Goal: Task Accomplishment & Management: Use online tool/utility

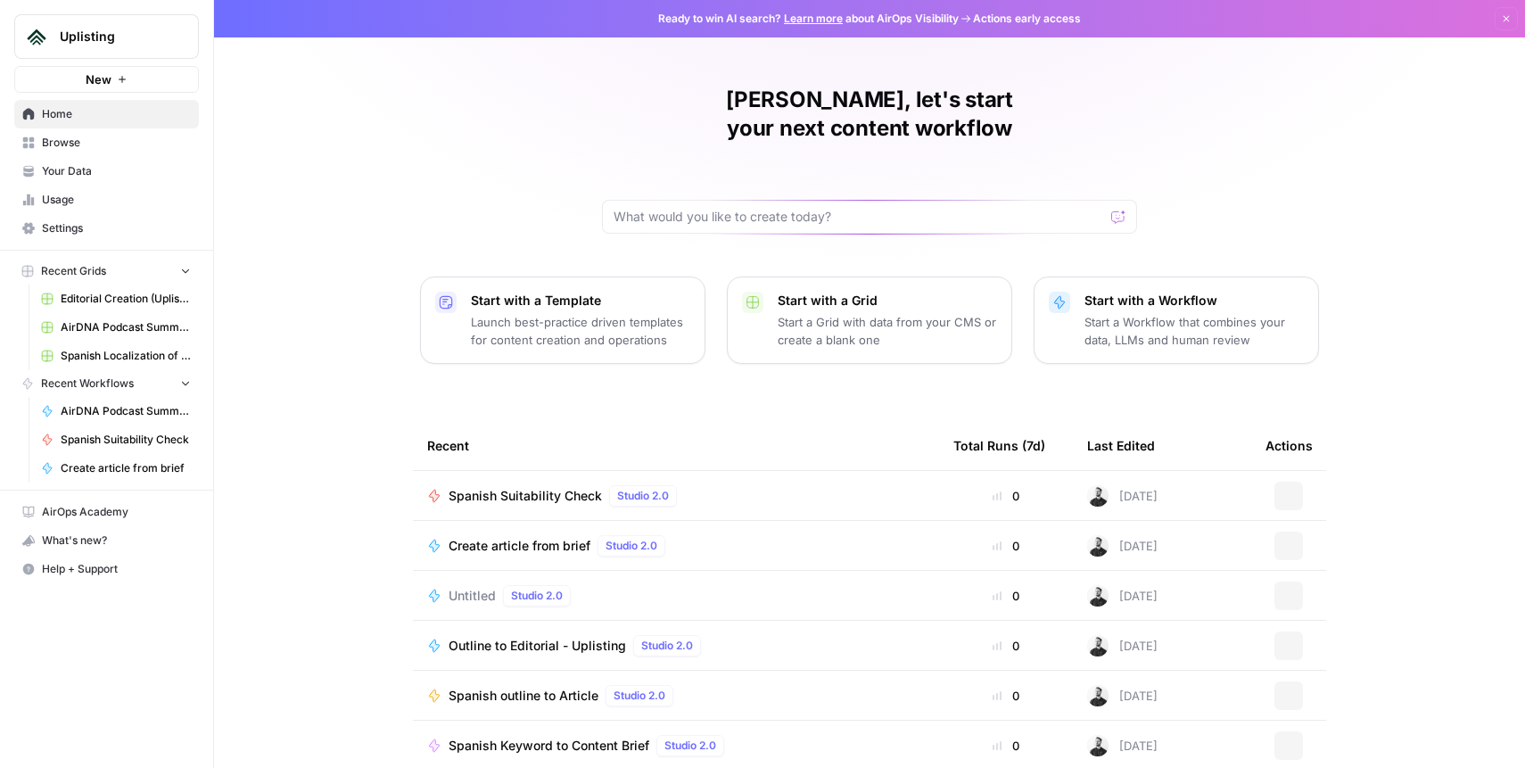
click at [98, 296] on span "Editorial Creation (Uplisting)" at bounding box center [126, 299] width 130 height 16
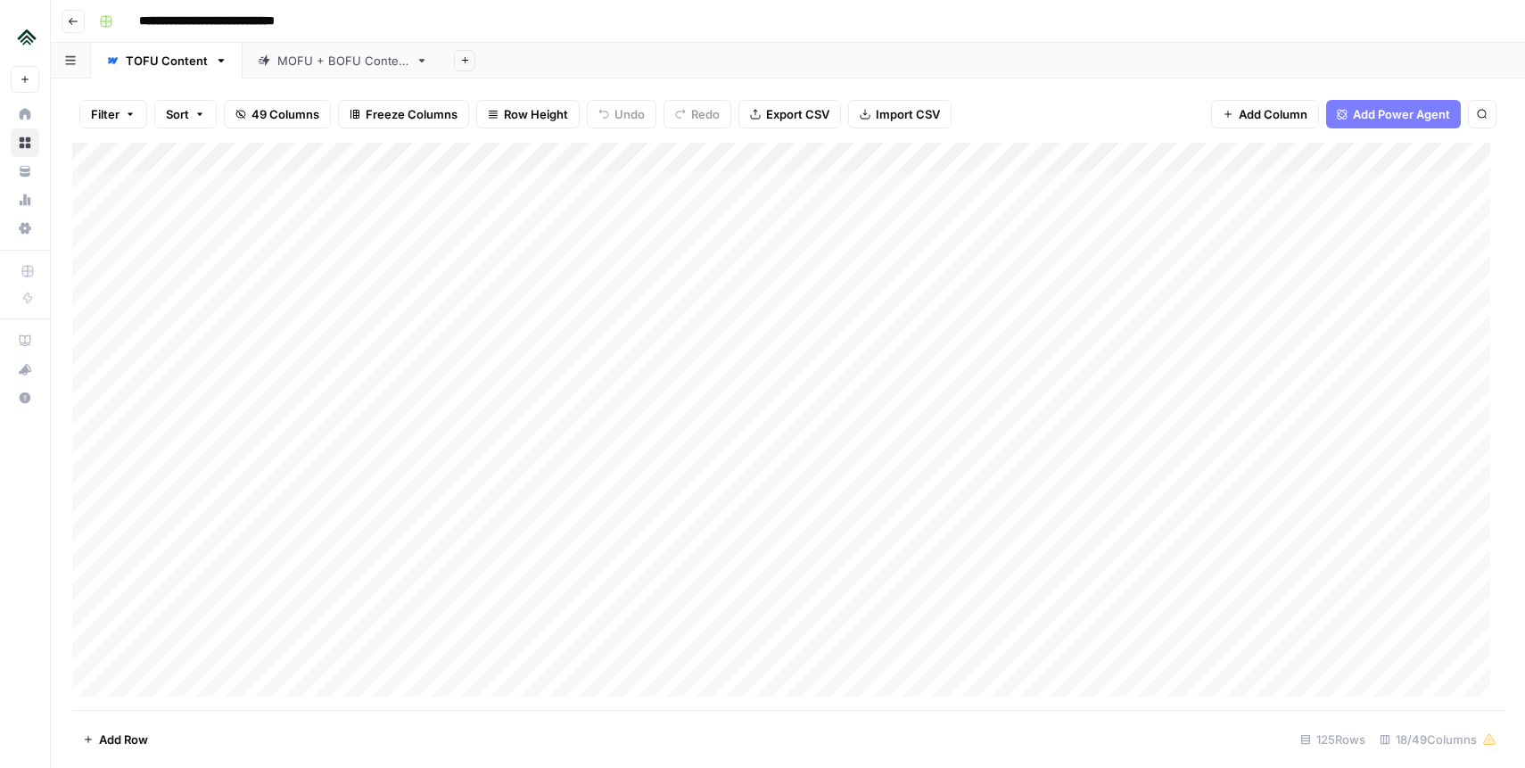
click at [571, 155] on div "Add Column" at bounding box center [787, 426] width 1431 height 567
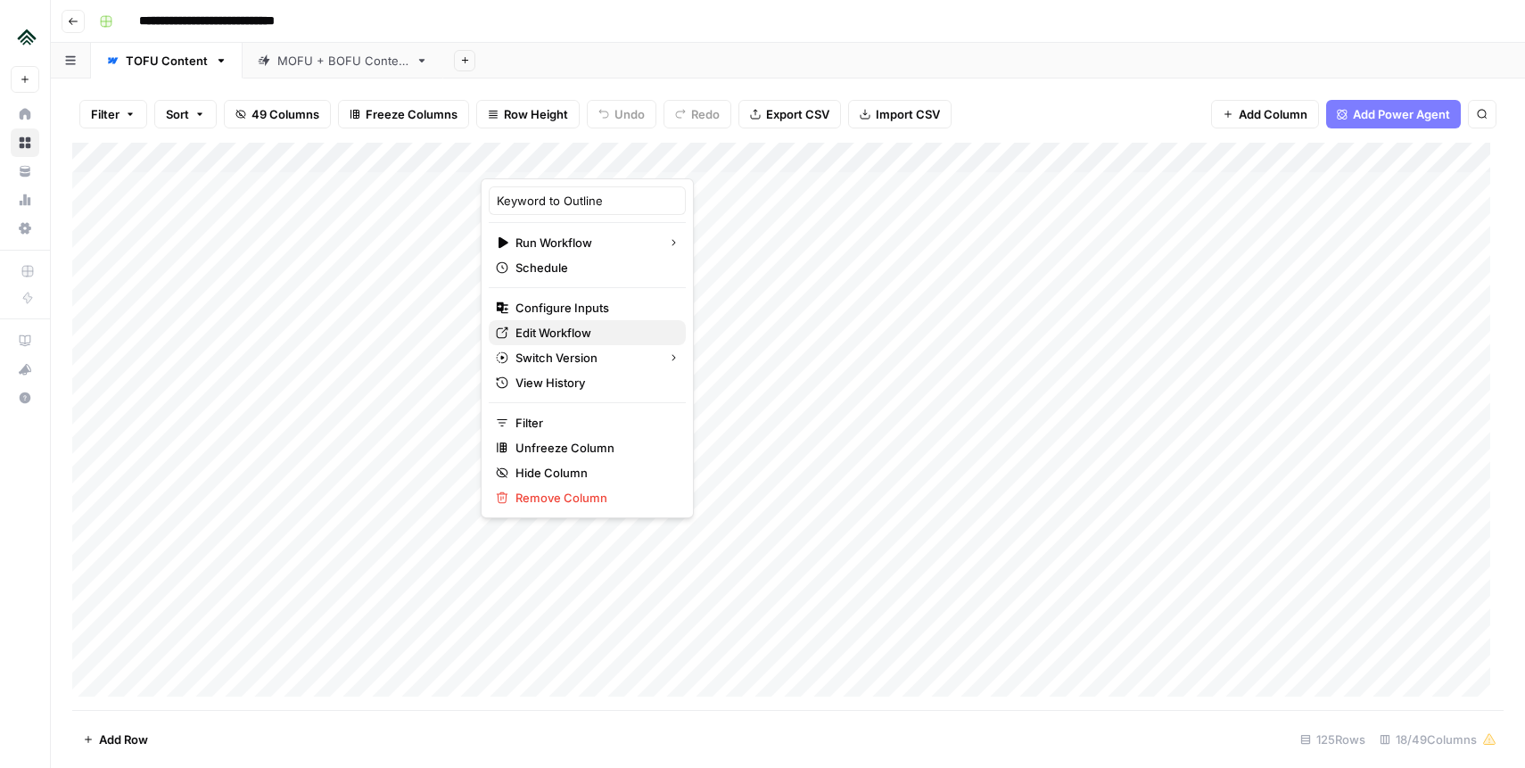
click at [561, 331] on span "Edit Workflow" at bounding box center [593, 333] width 156 height 18
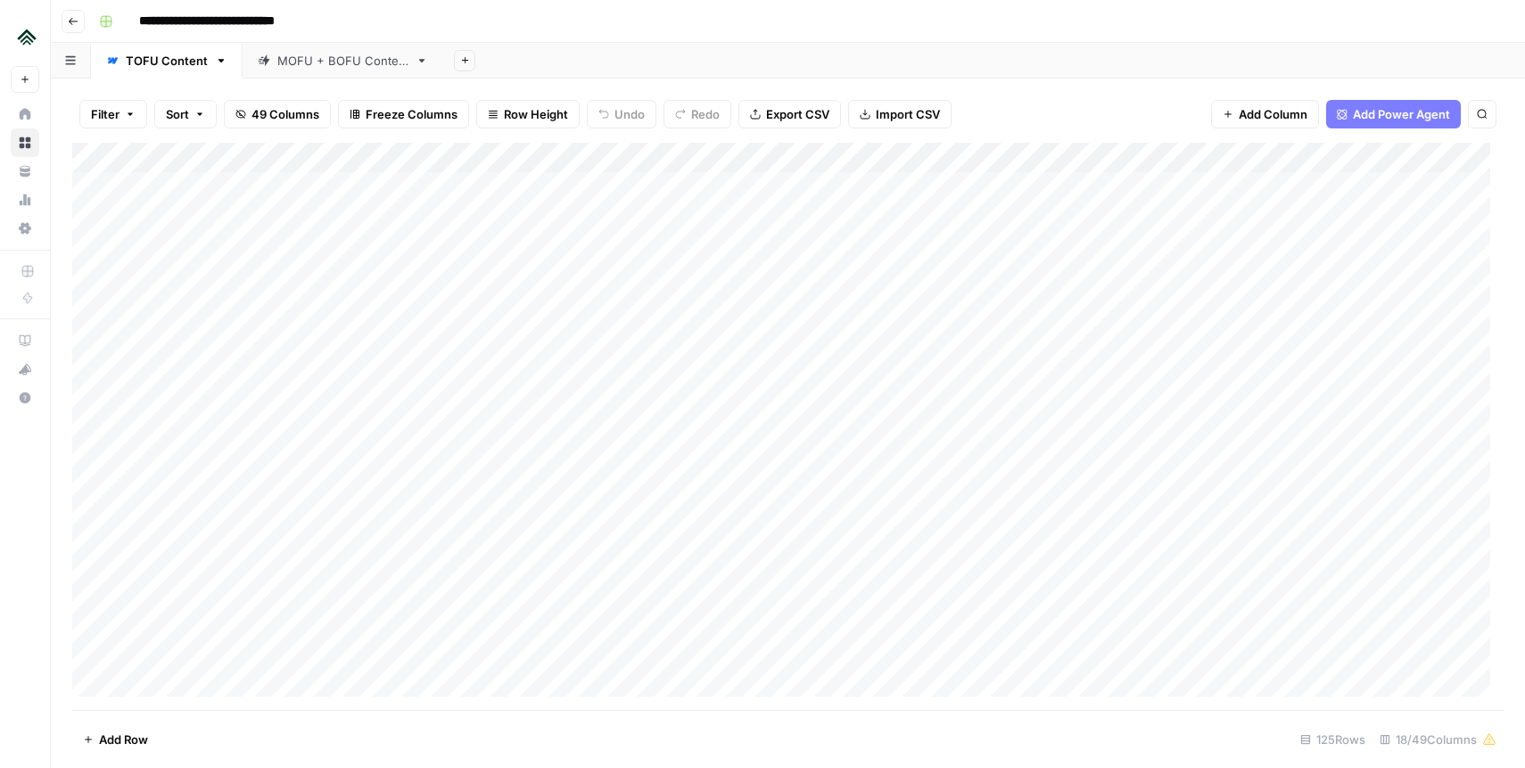
click at [567, 154] on div "Add Column" at bounding box center [787, 426] width 1431 height 567
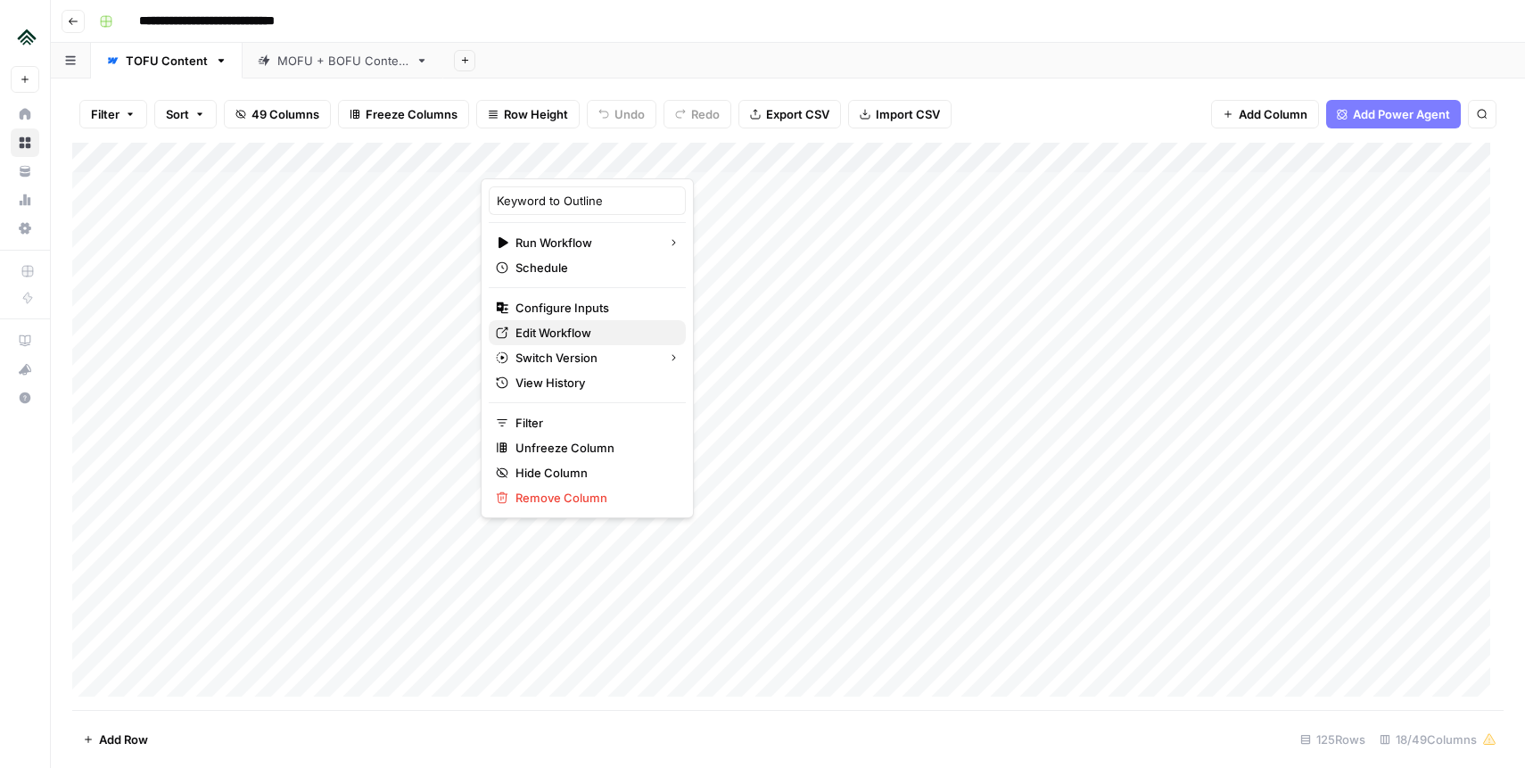
click at [572, 331] on span "Edit Workflow" at bounding box center [593, 333] width 156 height 18
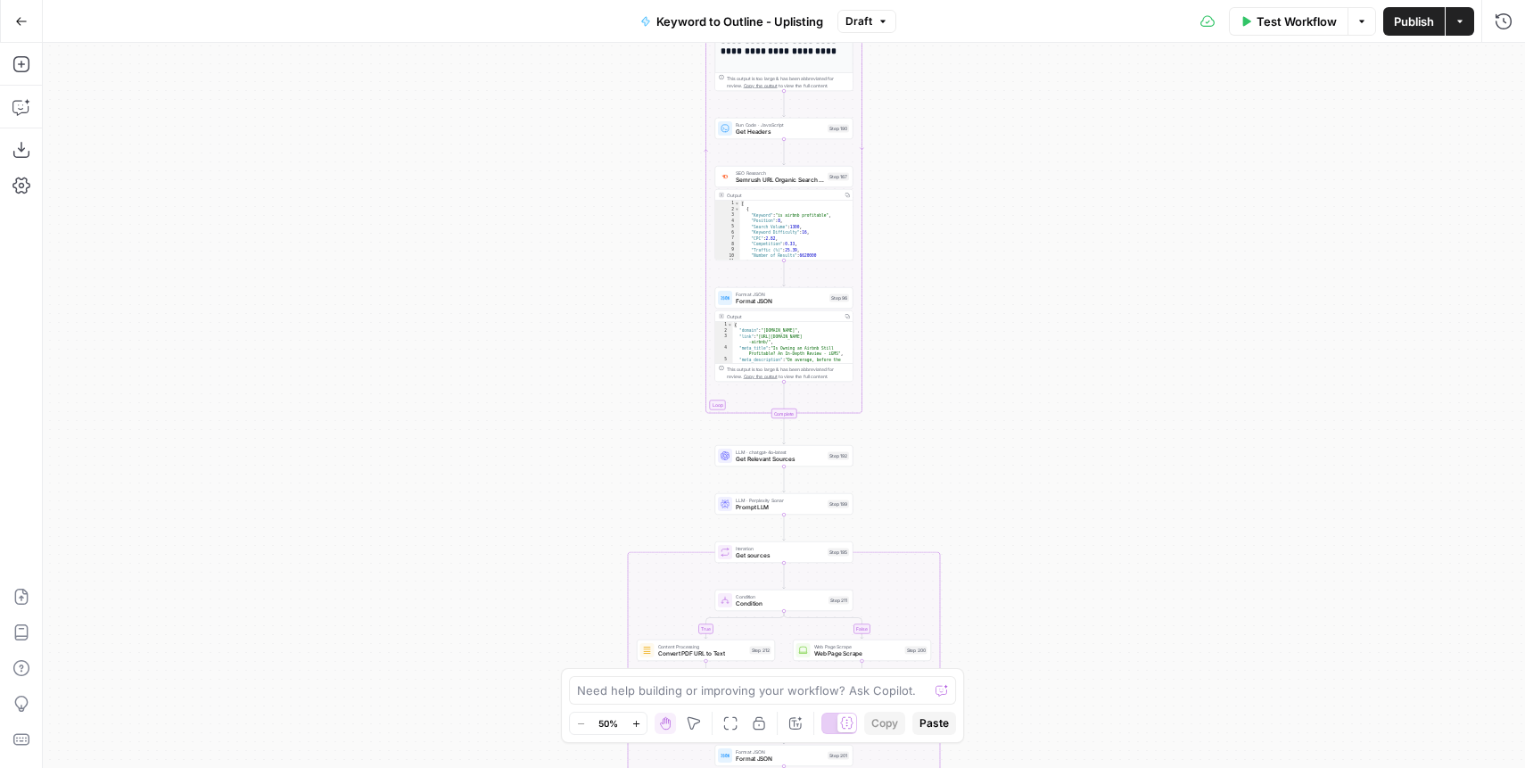
click at [18, 28] on button "Go Back" at bounding box center [21, 21] width 32 height 32
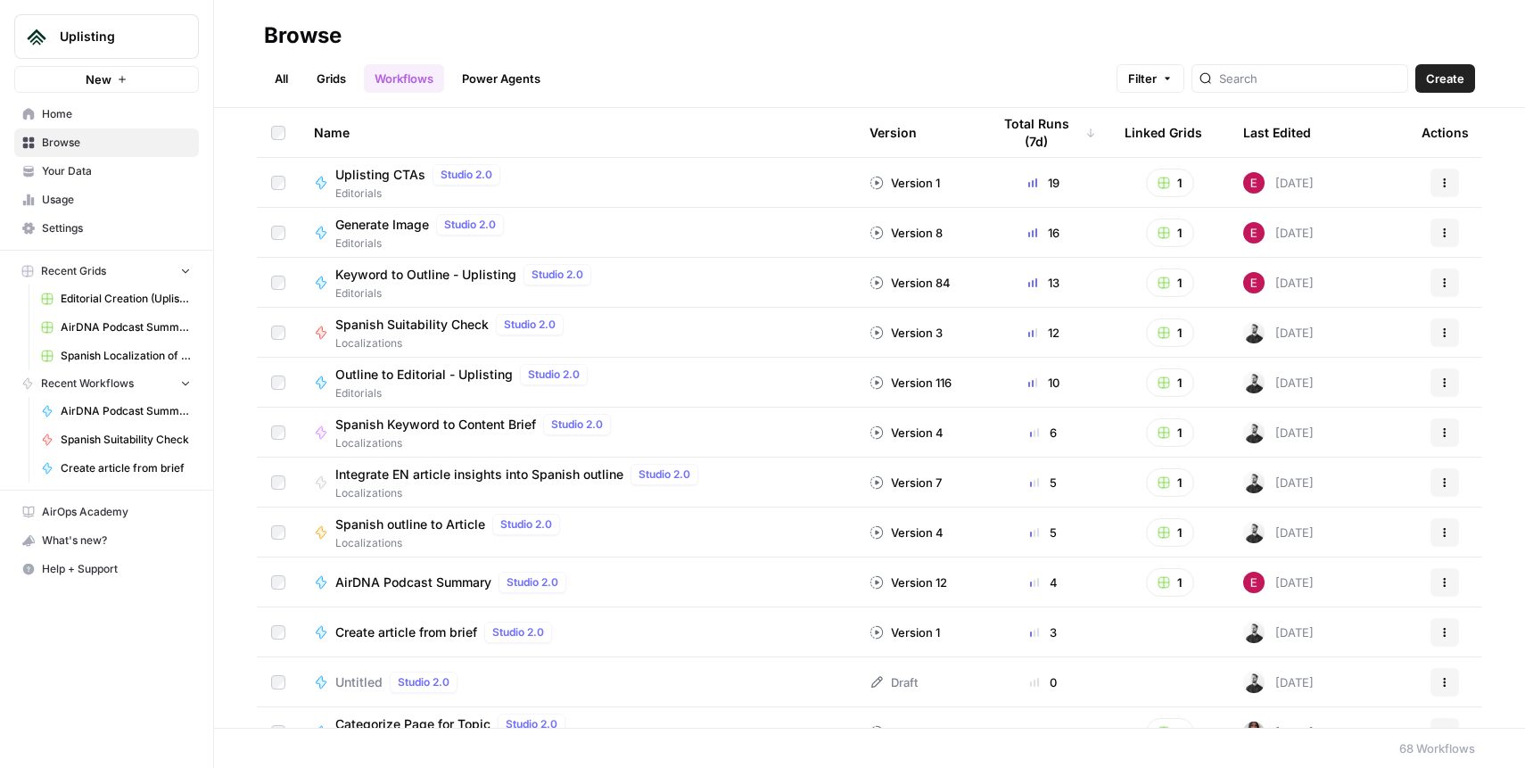
click at [341, 82] on link "Grids" at bounding box center [331, 78] width 51 height 29
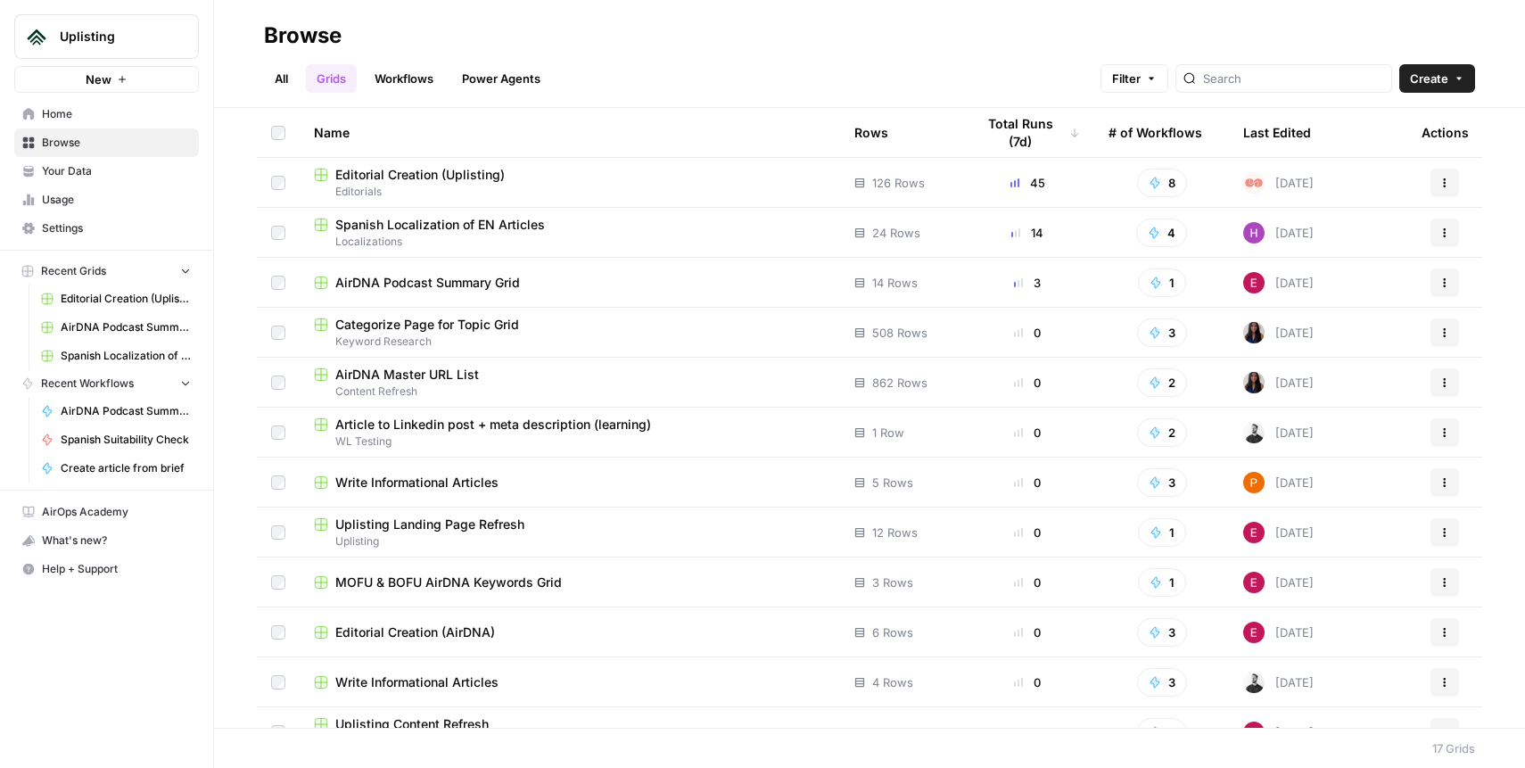
click at [423, 83] on link "Workflows" at bounding box center [404, 78] width 80 height 29
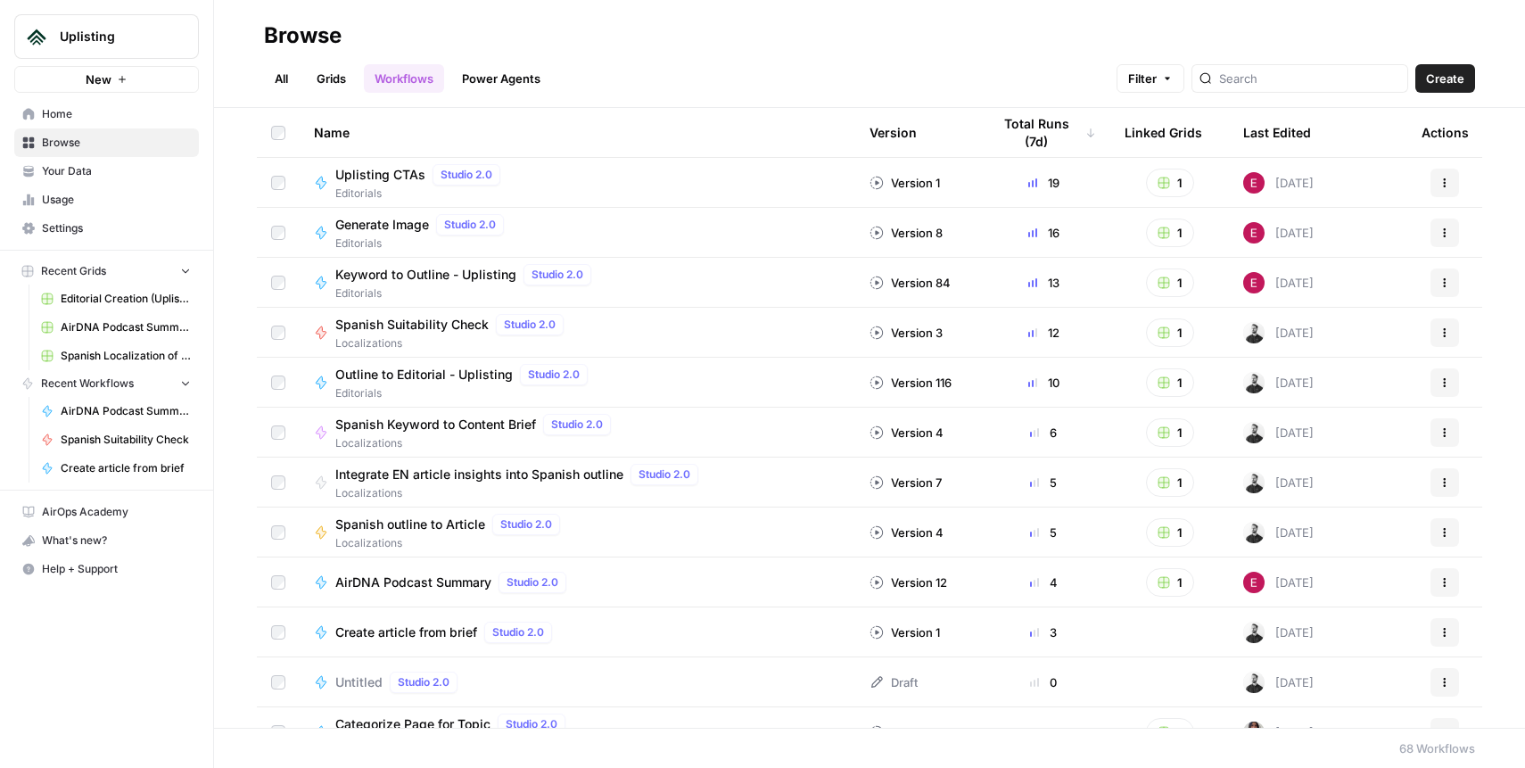
click at [1258, 134] on div "Last Edited" at bounding box center [1277, 132] width 68 height 49
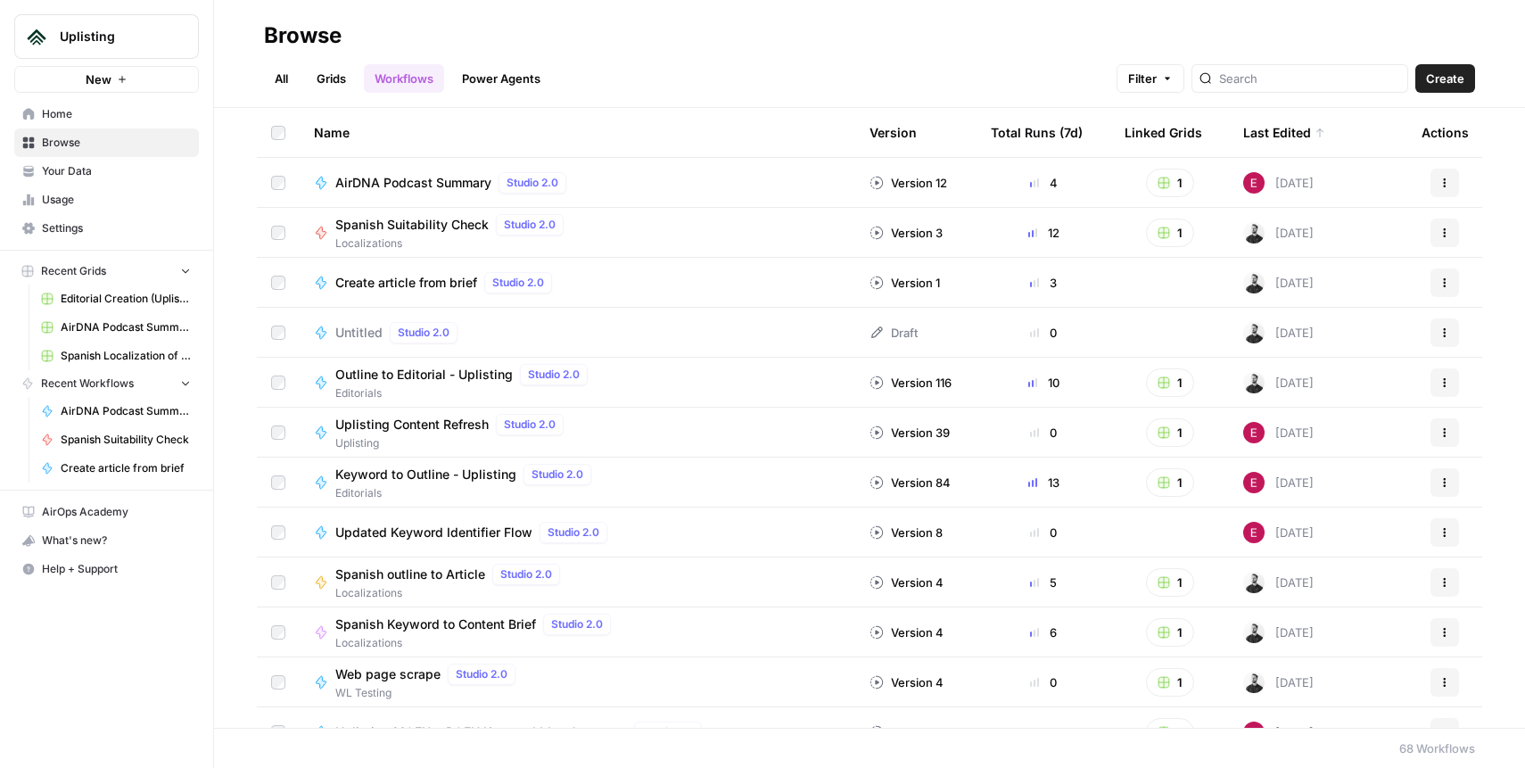
click at [352, 331] on span "Untitled" at bounding box center [358, 333] width 47 height 18
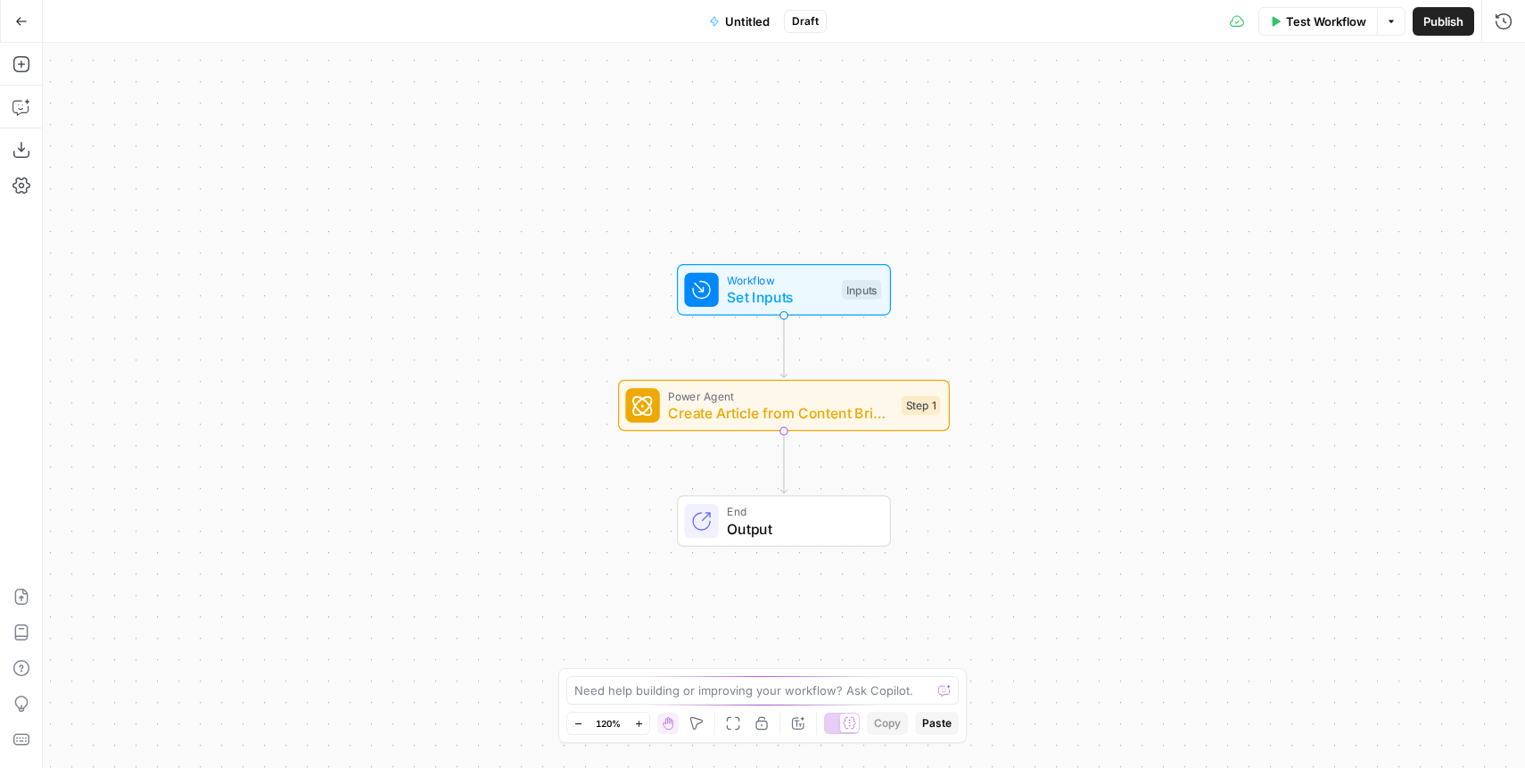
click at [27, 21] on span "Go Back" at bounding box center [27, 21] width 1 height 1
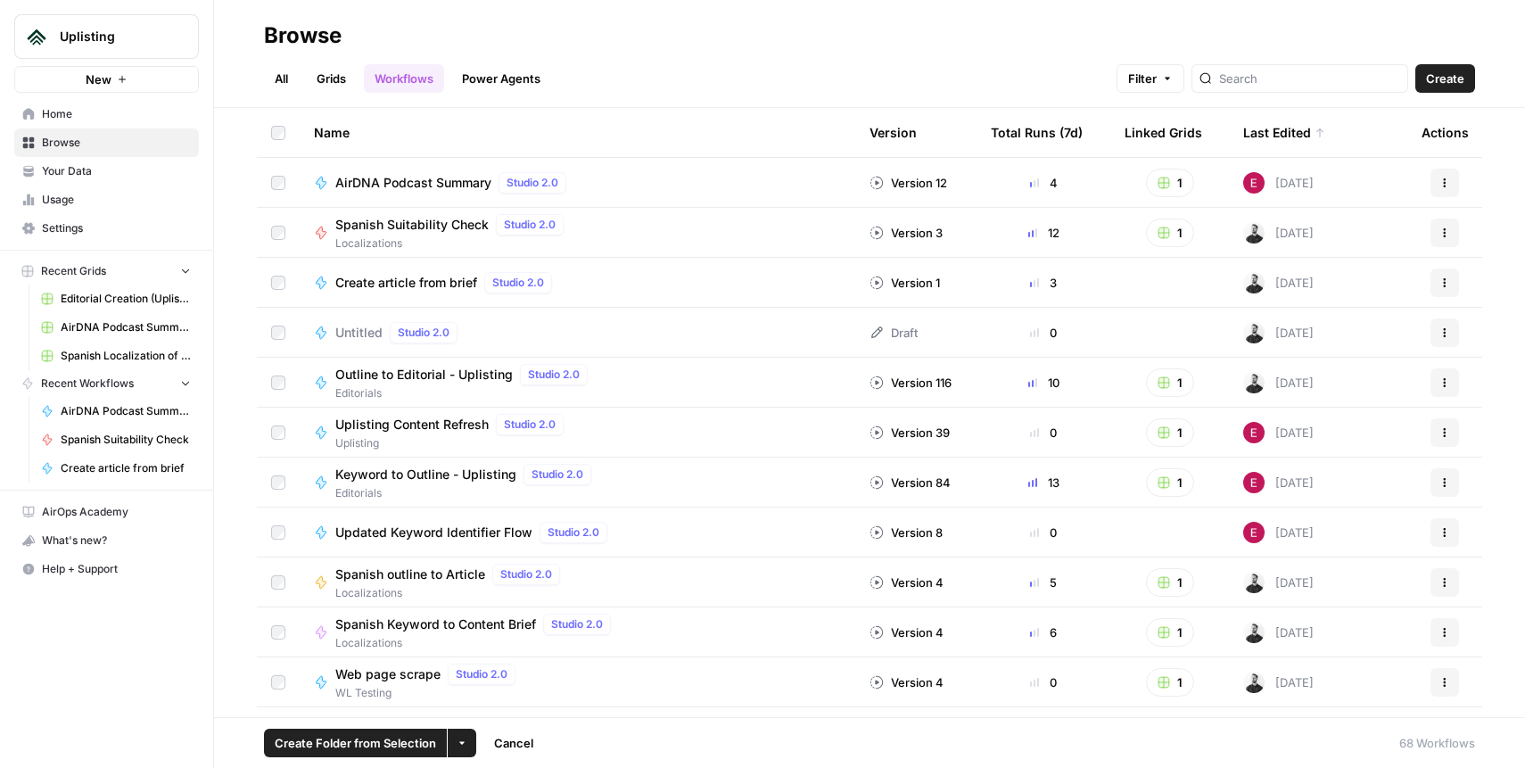
click at [462, 744] on icon "button" at bounding box center [461, 742] width 11 height 11
click at [493, 700] on span "Delete" at bounding box center [503, 701] width 45 height 18
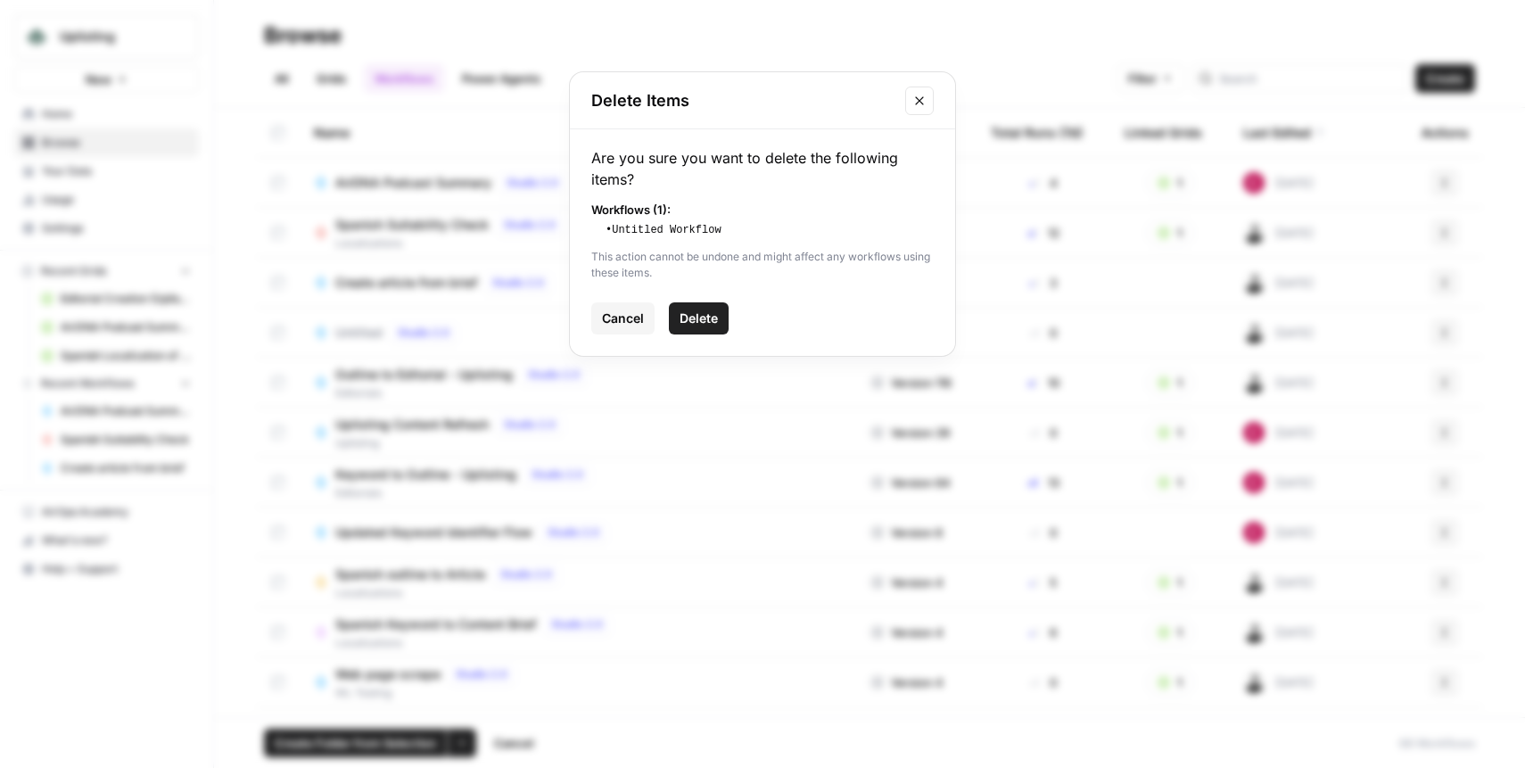
click at [718, 311] on span "Delete" at bounding box center [698, 318] width 38 height 18
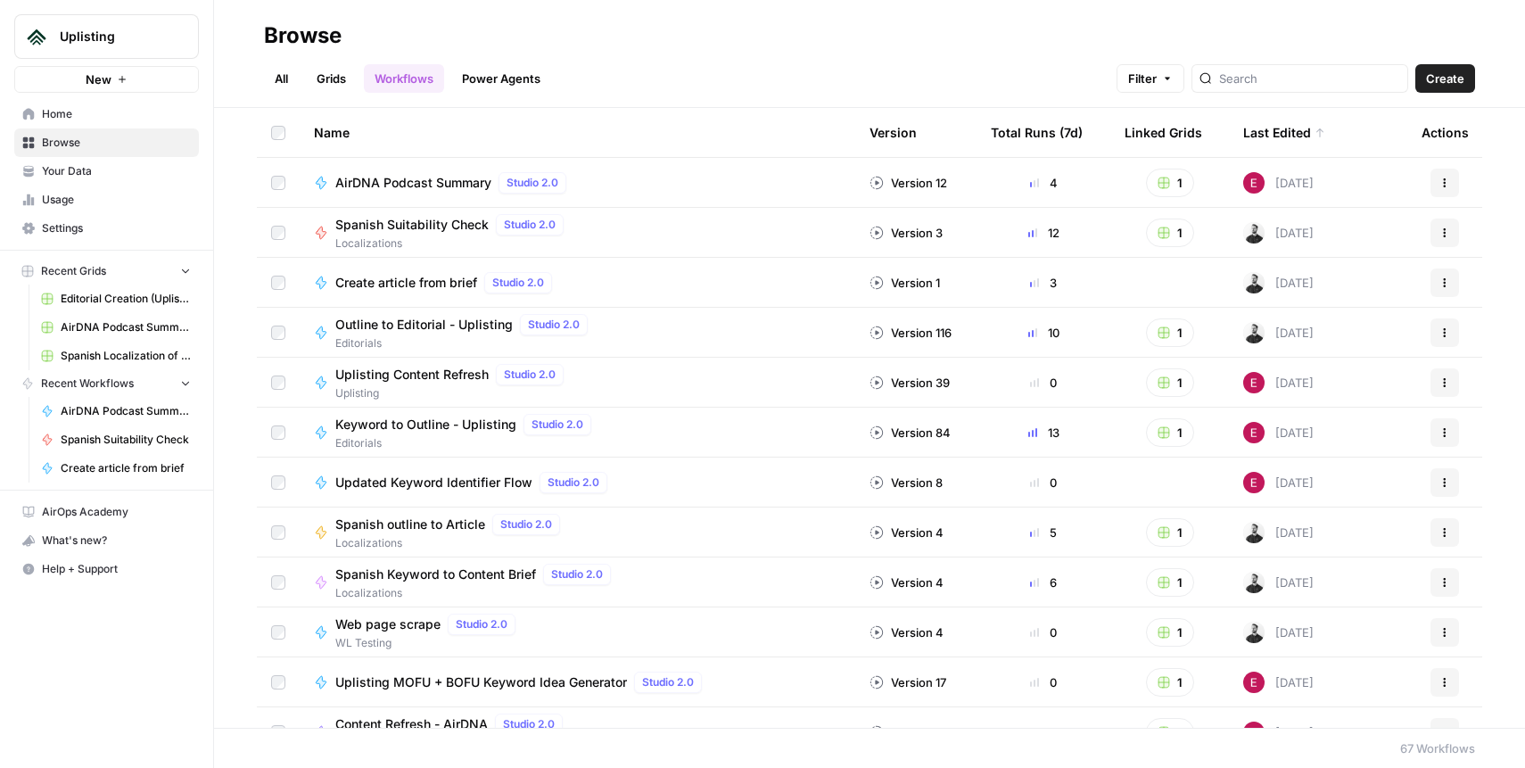
click at [423, 279] on span "Create article from brief" at bounding box center [406, 283] width 142 height 18
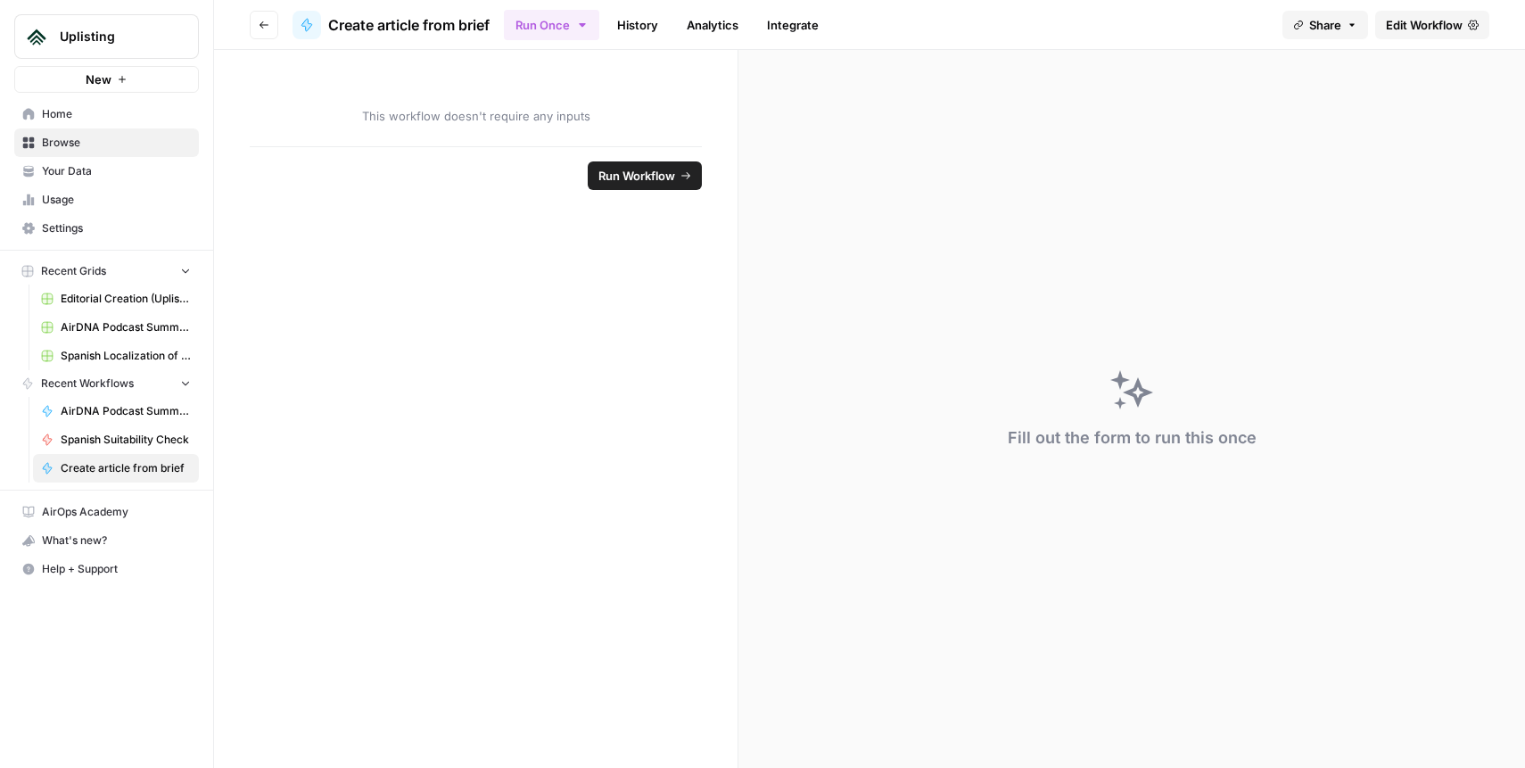
click at [1411, 25] on span "Edit Workflow" at bounding box center [1423, 25] width 77 height 18
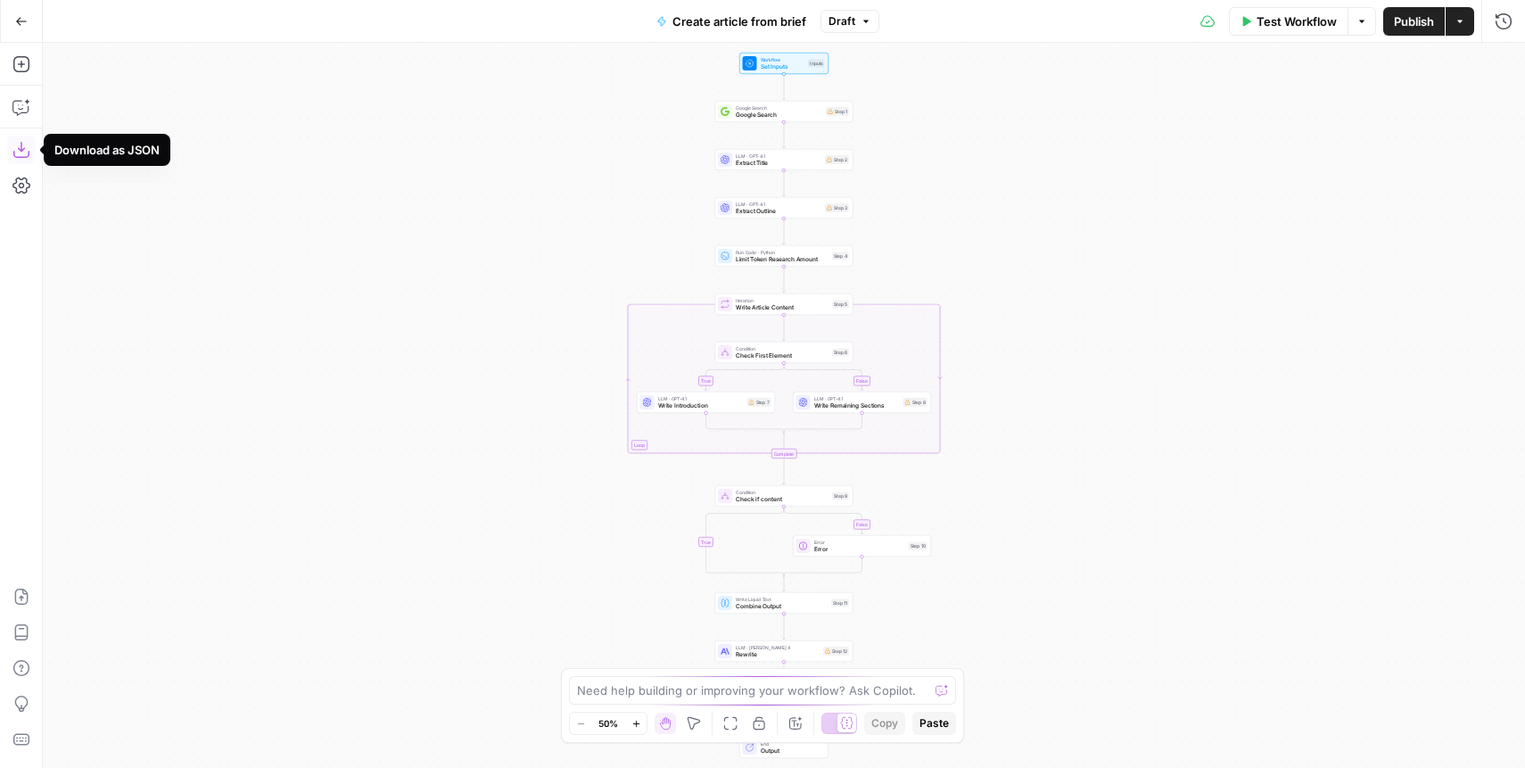
click at [20, 149] on icon "button" at bounding box center [21, 150] width 18 height 18
